Goal: Transaction & Acquisition: Purchase product/service

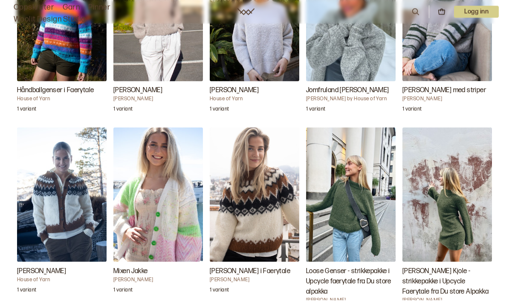
scroll to position [954, 0]
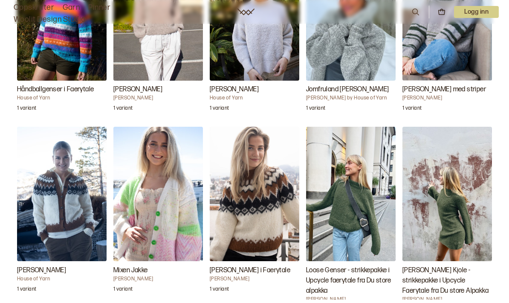
click at [344, 202] on img "Loose Genser - strikkepakke i Upcycle faerytale fra Du store alpakka" at bounding box center [351, 194] width 90 height 134
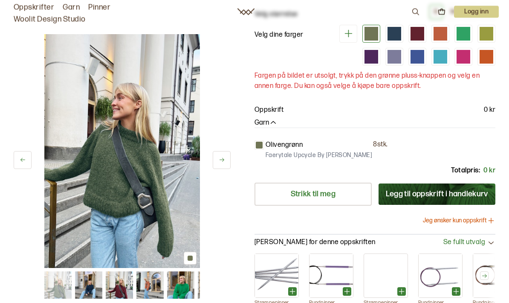
scroll to position [127, 0]
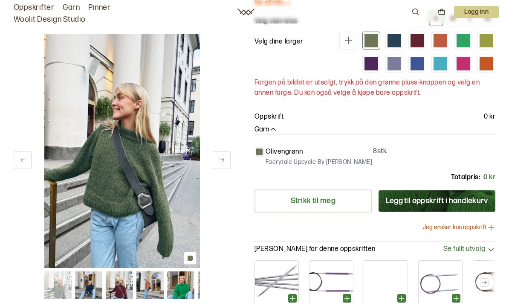
click at [227, 167] on button at bounding box center [222, 160] width 18 height 18
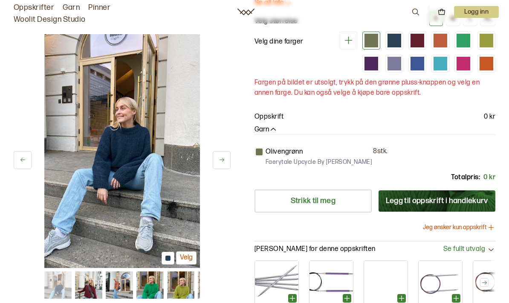
click at [219, 162] on icon at bounding box center [222, 159] width 6 height 6
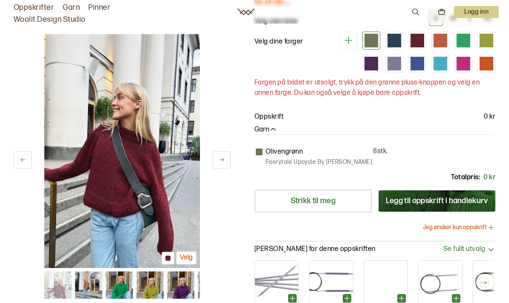
click at [220, 164] on button at bounding box center [222, 160] width 18 height 18
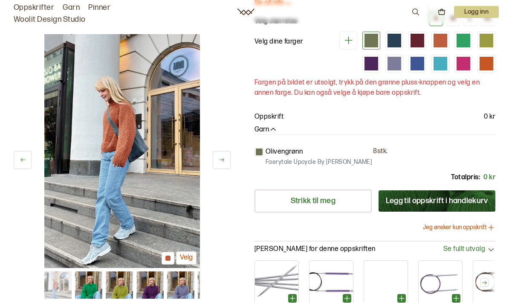
click at [221, 165] on button at bounding box center [222, 160] width 18 height 18
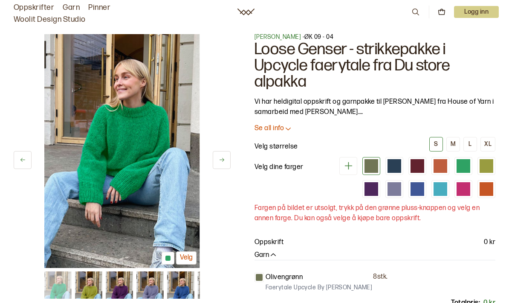
scroll to position [0, 0]
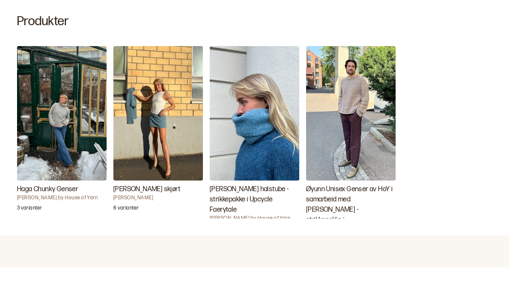
scroll to position [263, 0]
click at [50, 123] on img "Haga Chunky Genser" at bounding box center [62, 149] width 90 height 134
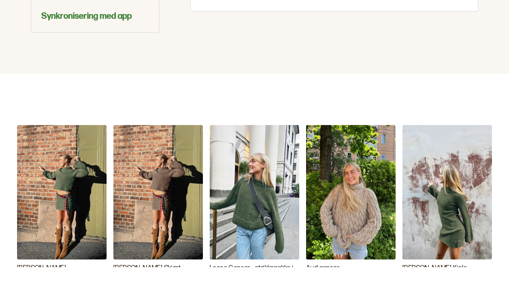
scroll to position [752, 0]
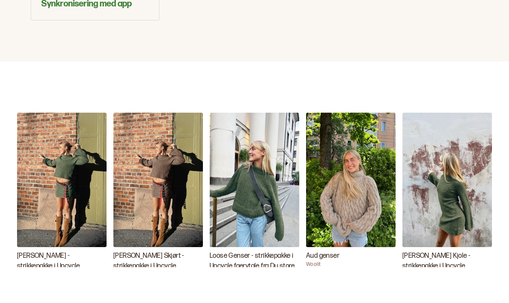
click at [229, 286] on h3 "Loose Genser - strikkepakke i Upcycle faerytale fra Du store alpakka" at bounding box center [255, 301] width 90 height 31
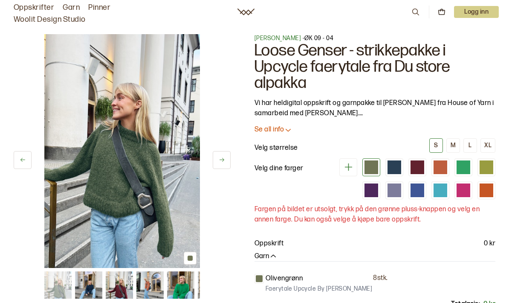
click at [273, 133] on p "Se all info" at bounding box center [268, 129] width 29 height 9
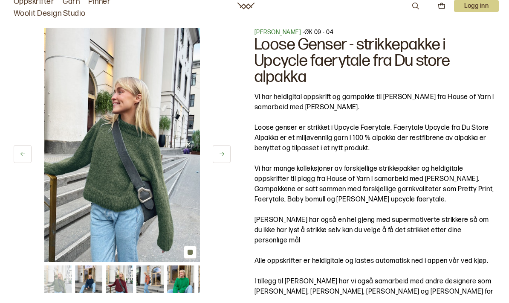
click at [220, 159] on button at bounding box center [222, 160] width 18 height 18
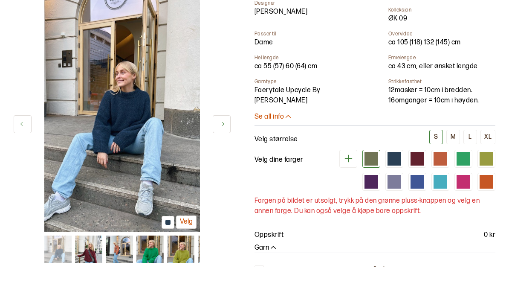
scroll to position [336, 0]
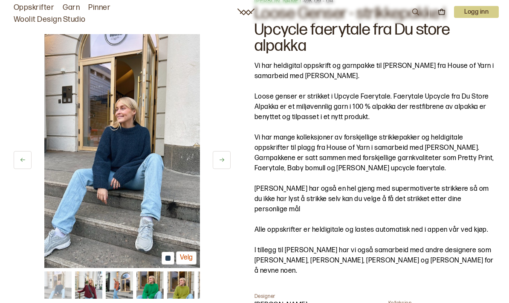
scroll to position [0, 0]
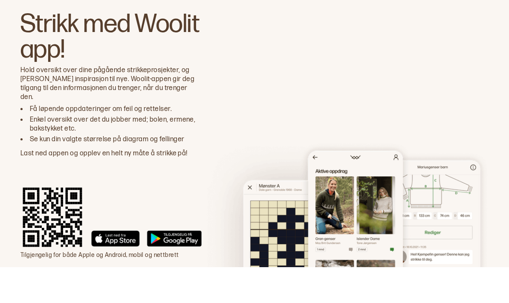
scroll to position [1620, 0]
